Goal: Transaction & Acquisition: Download file/media

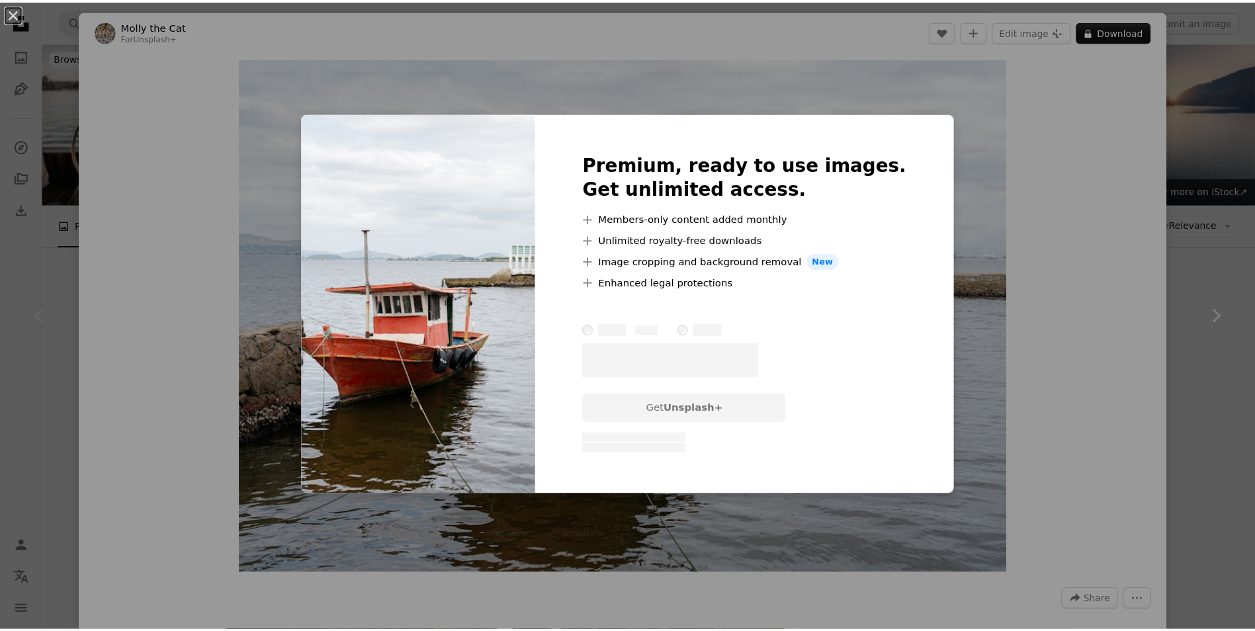
scroll to position [265, 0]
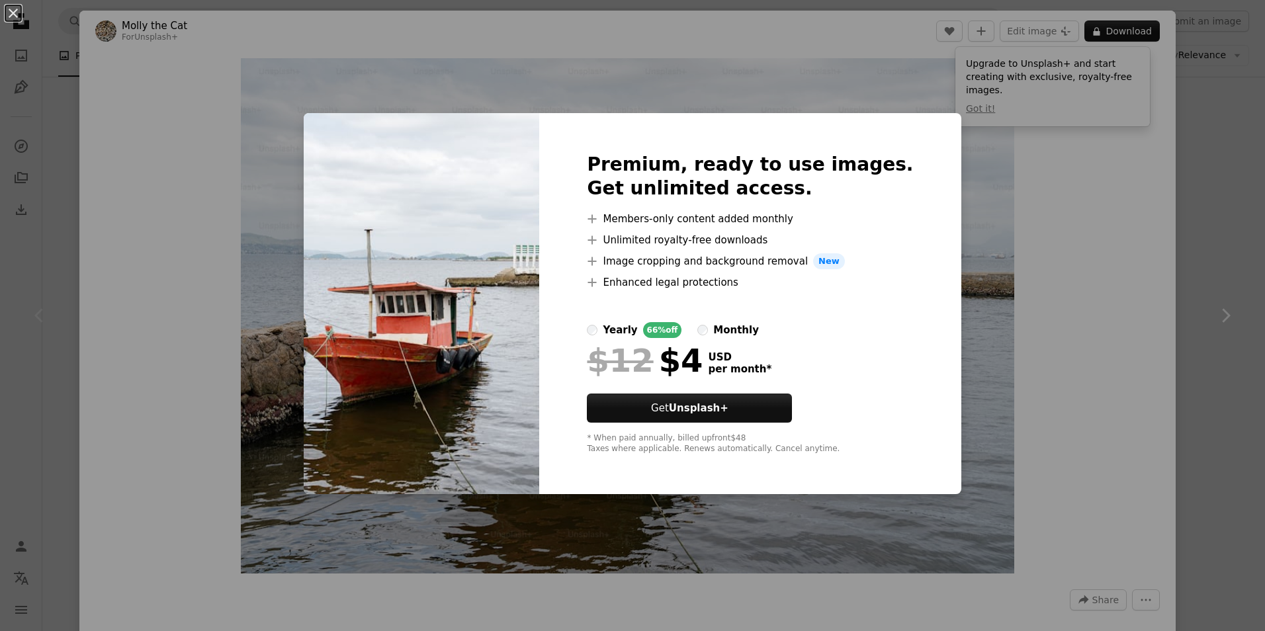
click at [991, 263] on div "An X shape Premium, ready to use images. Get unlimited access. A plus sign Memb…" at bounding box center [632, 315] width 1265 height 631
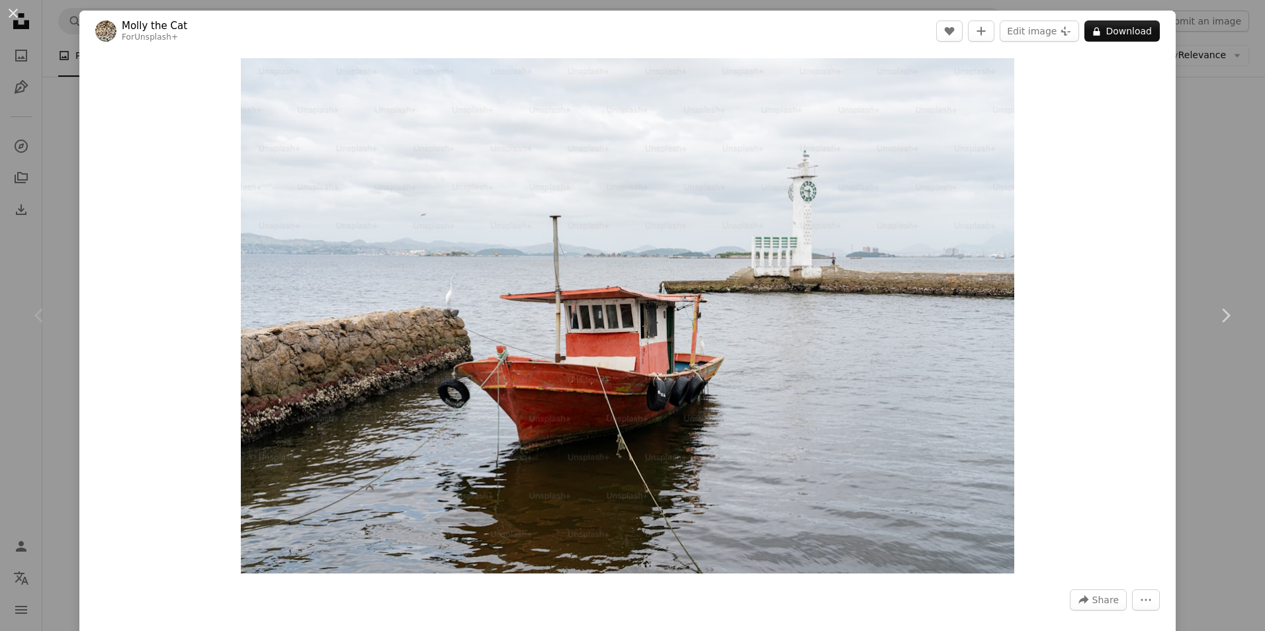
click at [1157, 108] on div "Zoom in" at bounding box center [627, 316] width 1097 height 529
click at [1196, 108] on div "An X shape Chevron left Chevron right [PERSON_NAME] the Cat For Unsplash+ A hea…" at bounding box center [632, 315] width 1265 height 631
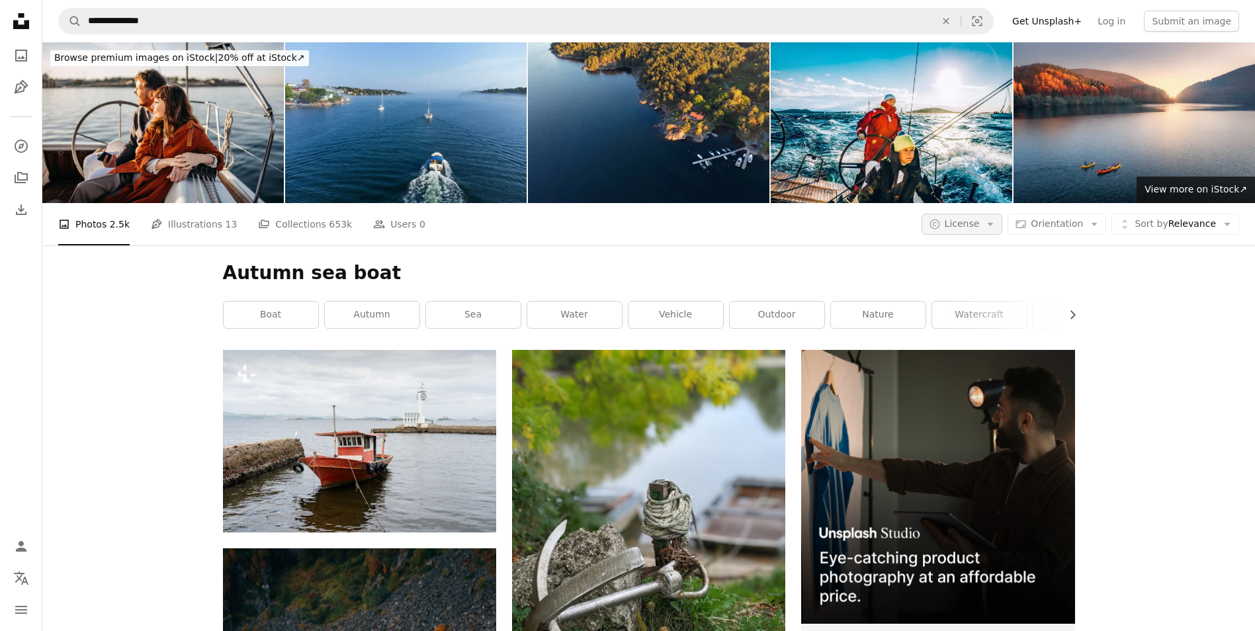
click at [980, 228] on span "License" at bounding box center [962, 223] width 35 height 11
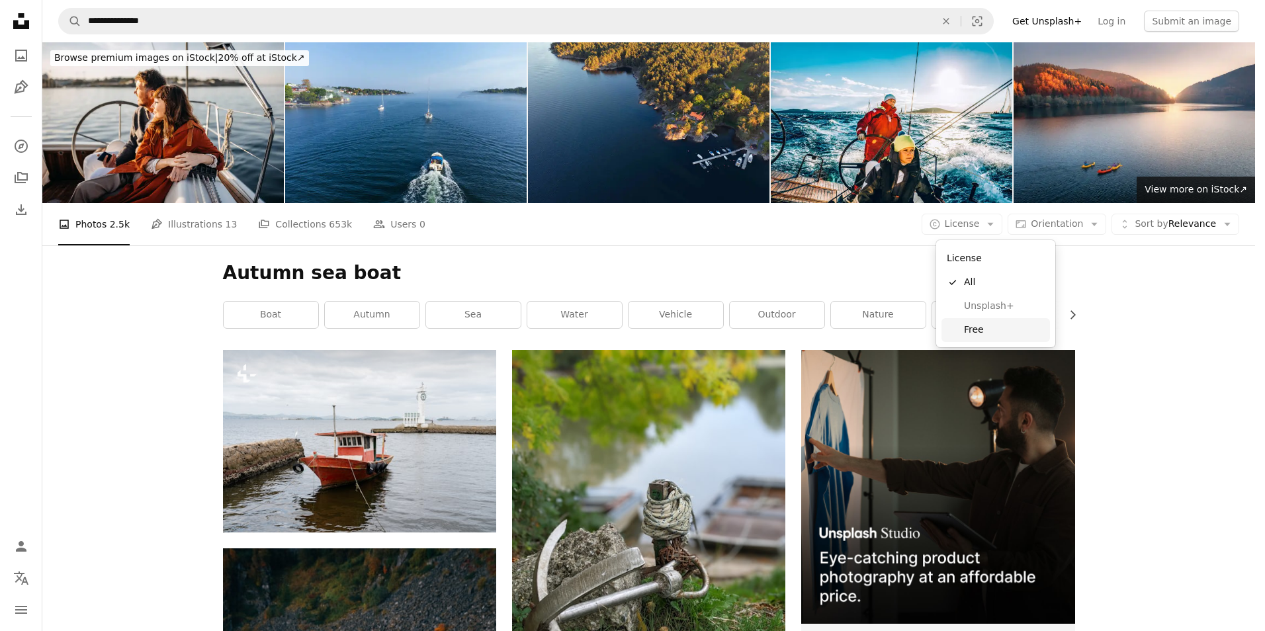
click at [985, 327] on span "Free" at bounding box center [1004, 330] width 81 height 13
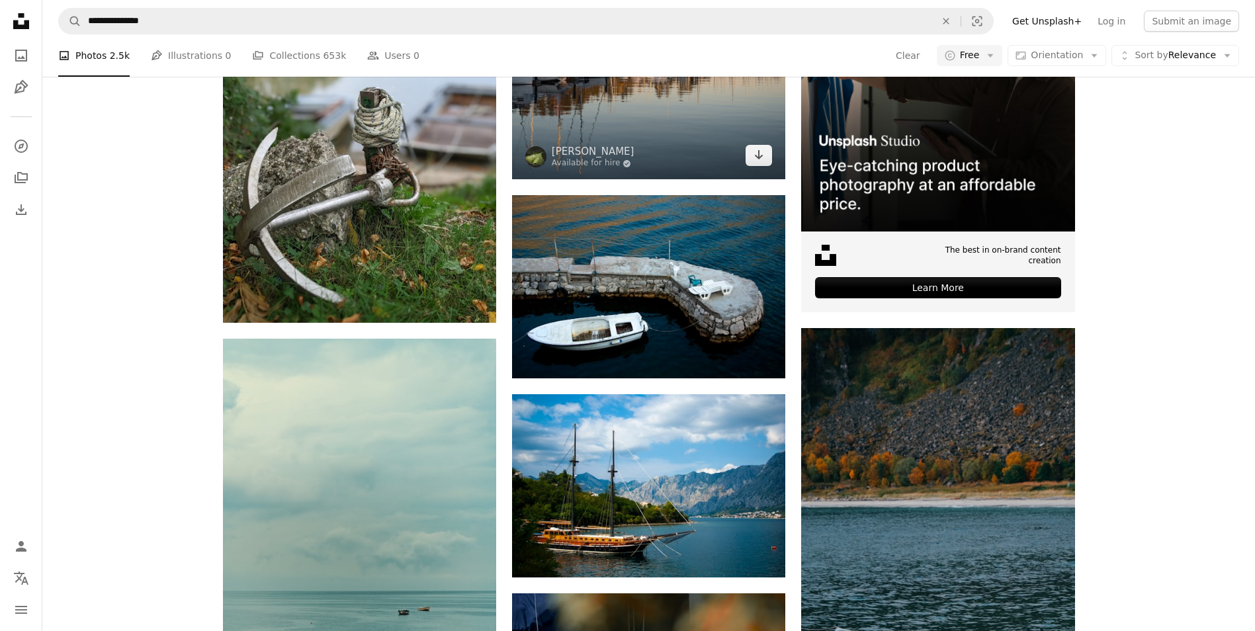
scroll to position [265, 0]
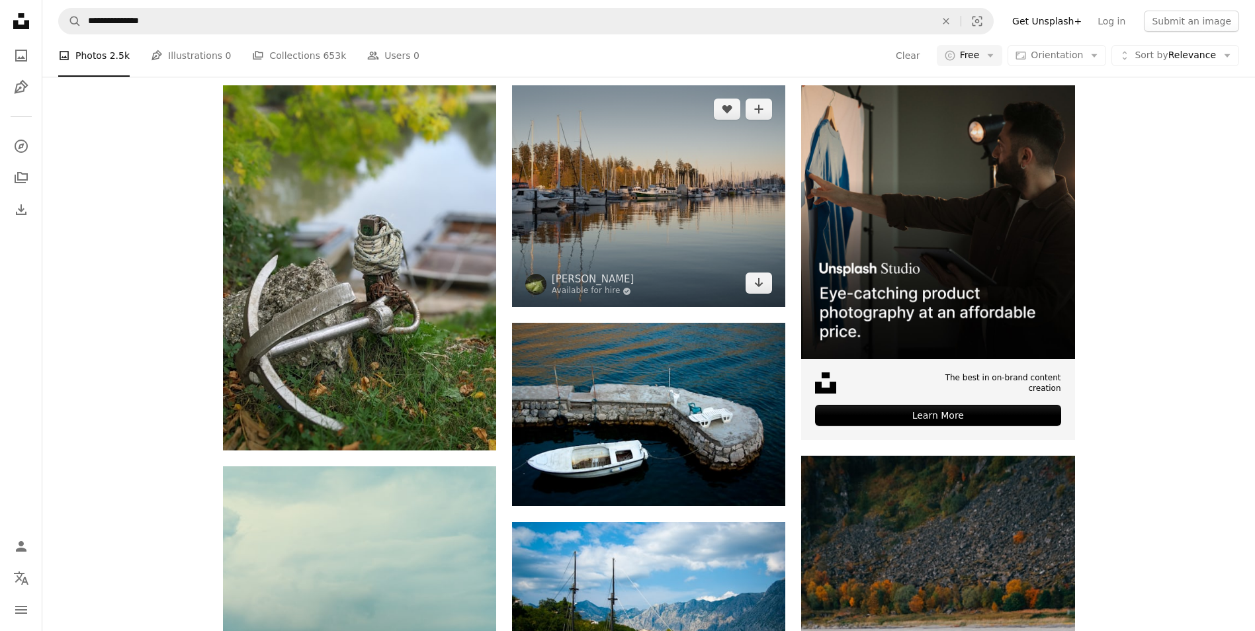
click at [707, 208] on img at bounding box center [648, 196] width 273 height 222
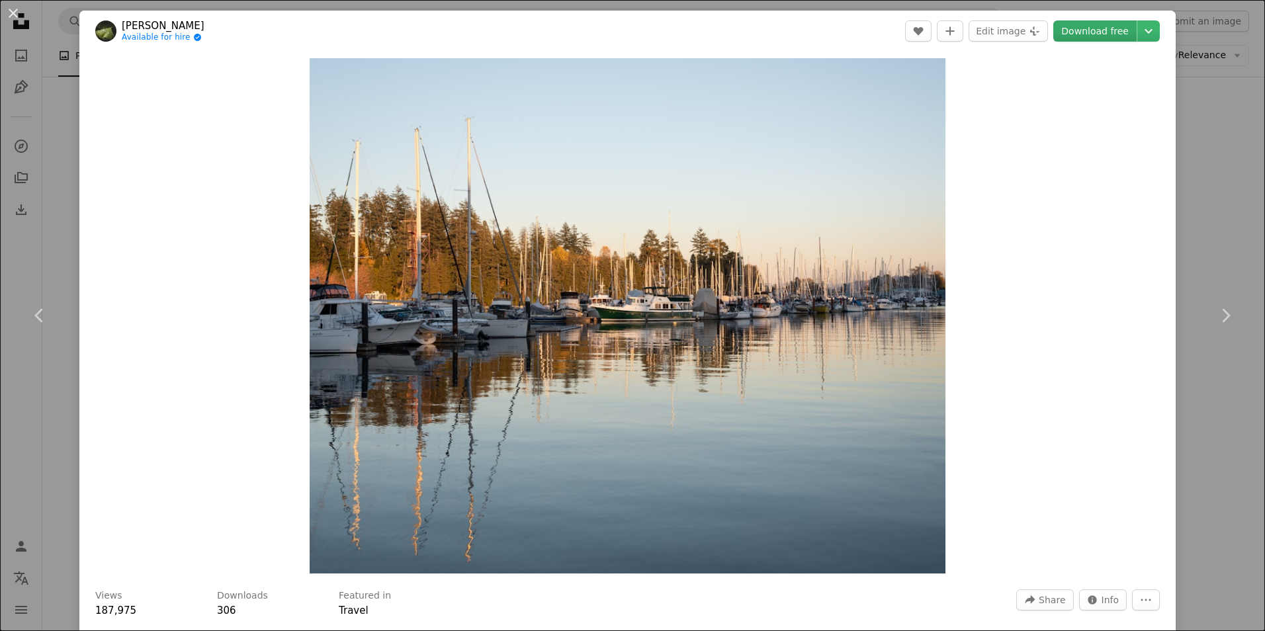
click at [1106, 36] on link "Download free" at bounding box center [1095, 31] width 83 height 21
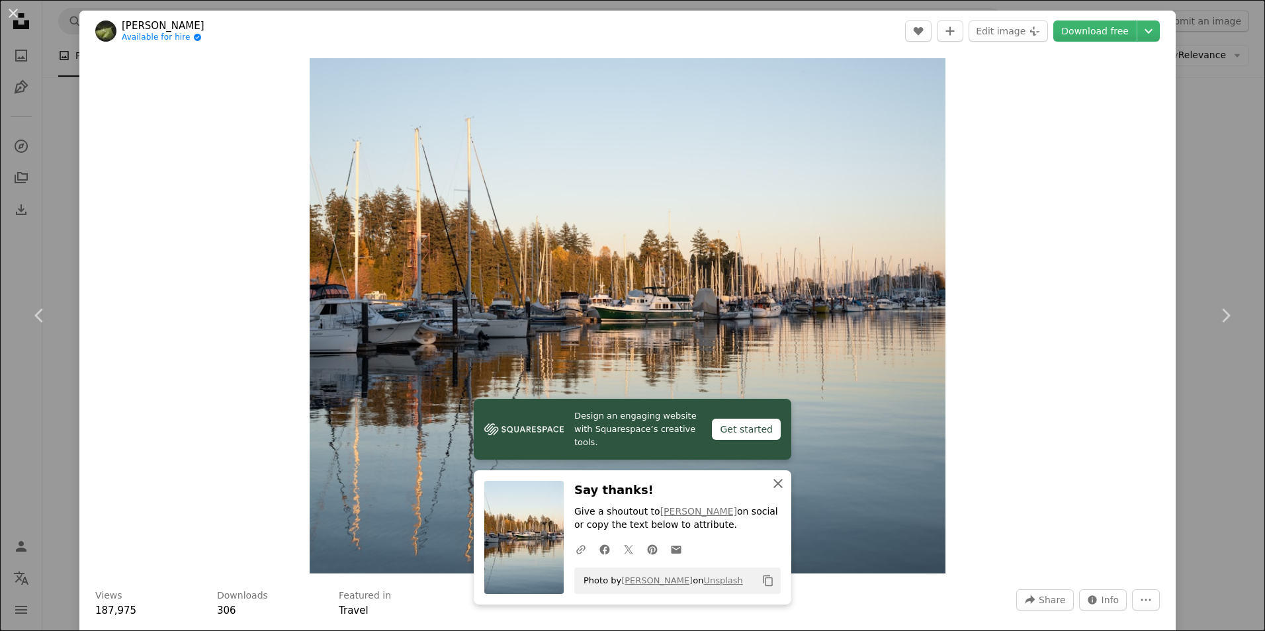
click at [778, 490] on icon "An X shape" at bounding box center [778, 484] width 16 height 16
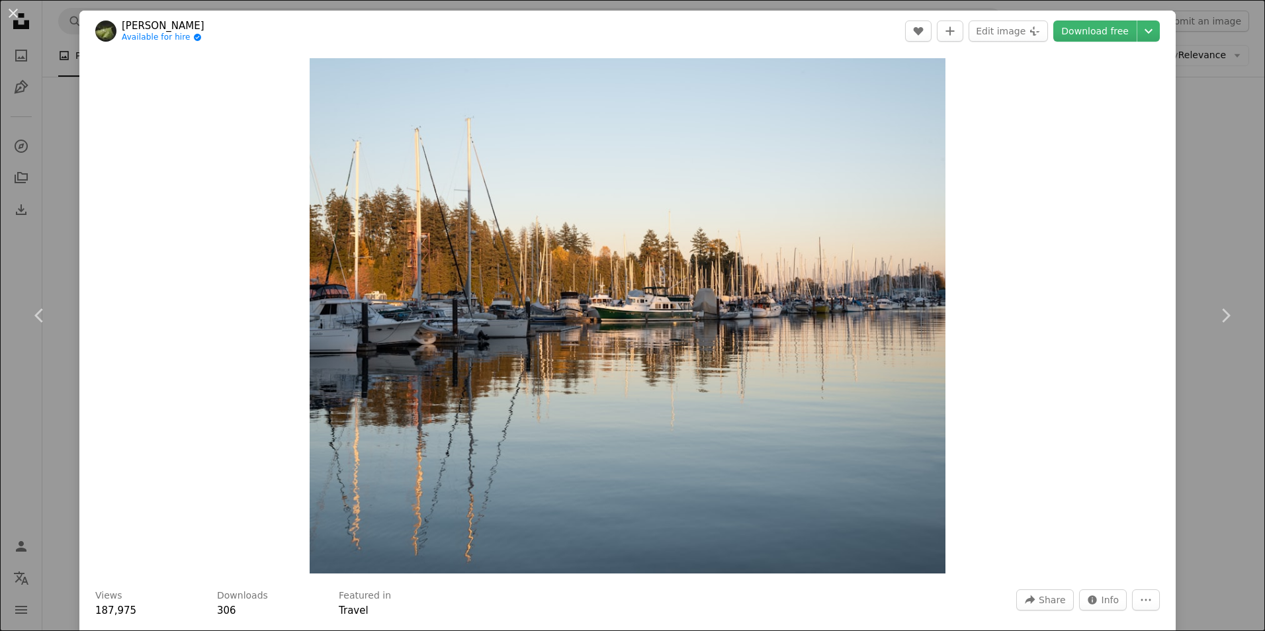
click at [1191, 106] on div "An X shape Chevron left Chevron right [PERSON_NAME] Available for hire A checkm…" at bounding box center [632, 315] width 1265 height 631
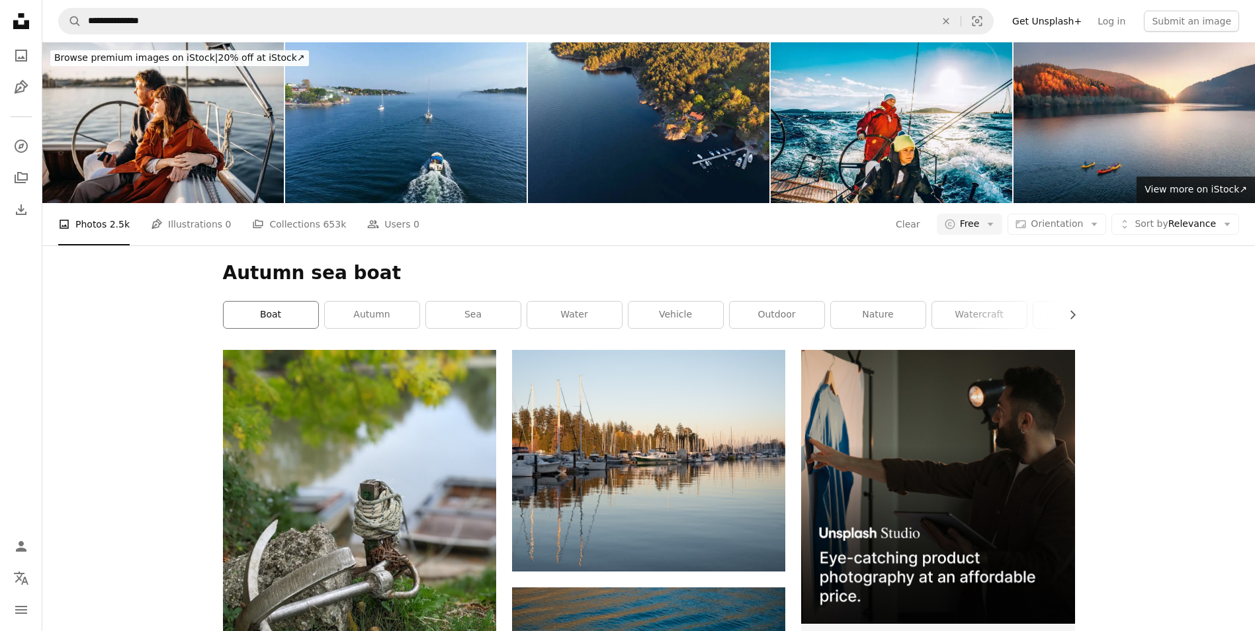
click at [283, 315] on link "boat" at bounding box center [271, 315] width 95 height 26
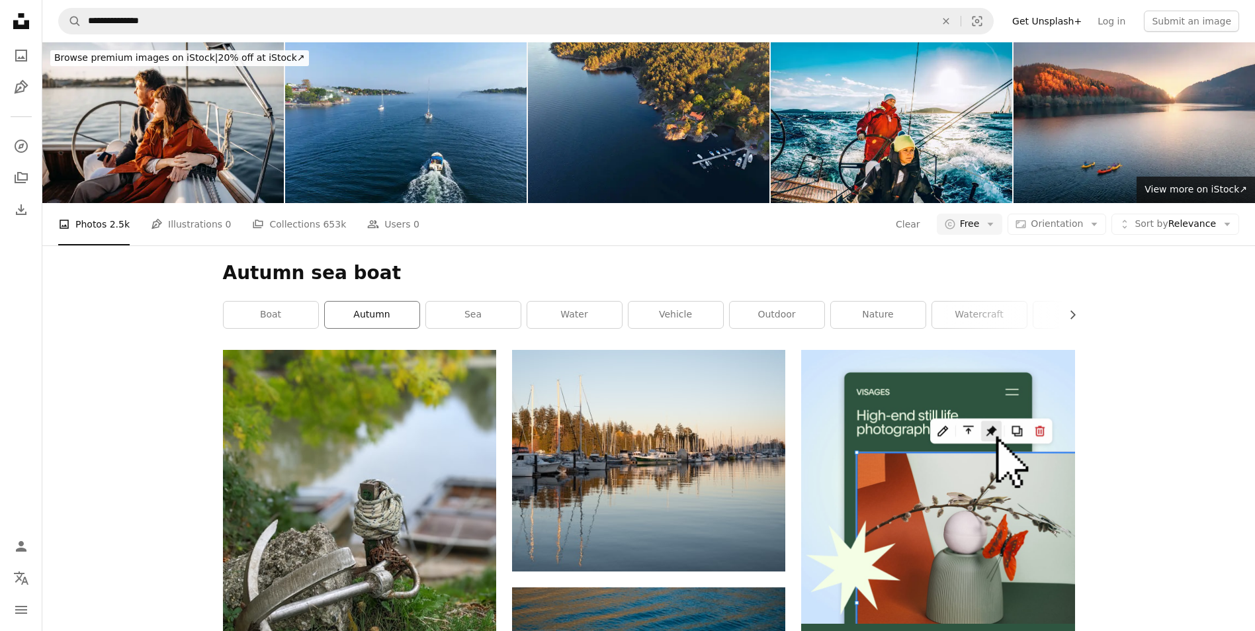
click at [350, 322] on link "autumn" at bounding box center [372, 315] width 95 height 26
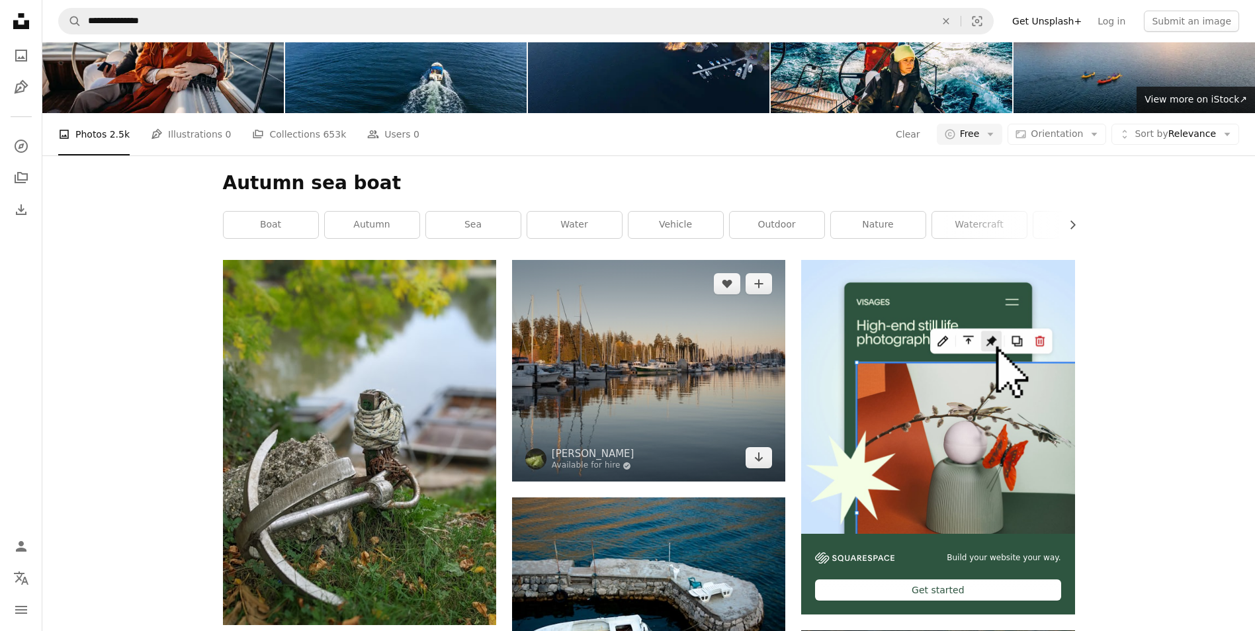
scroll to position [265, 0]
